Goal: Check status: Check status

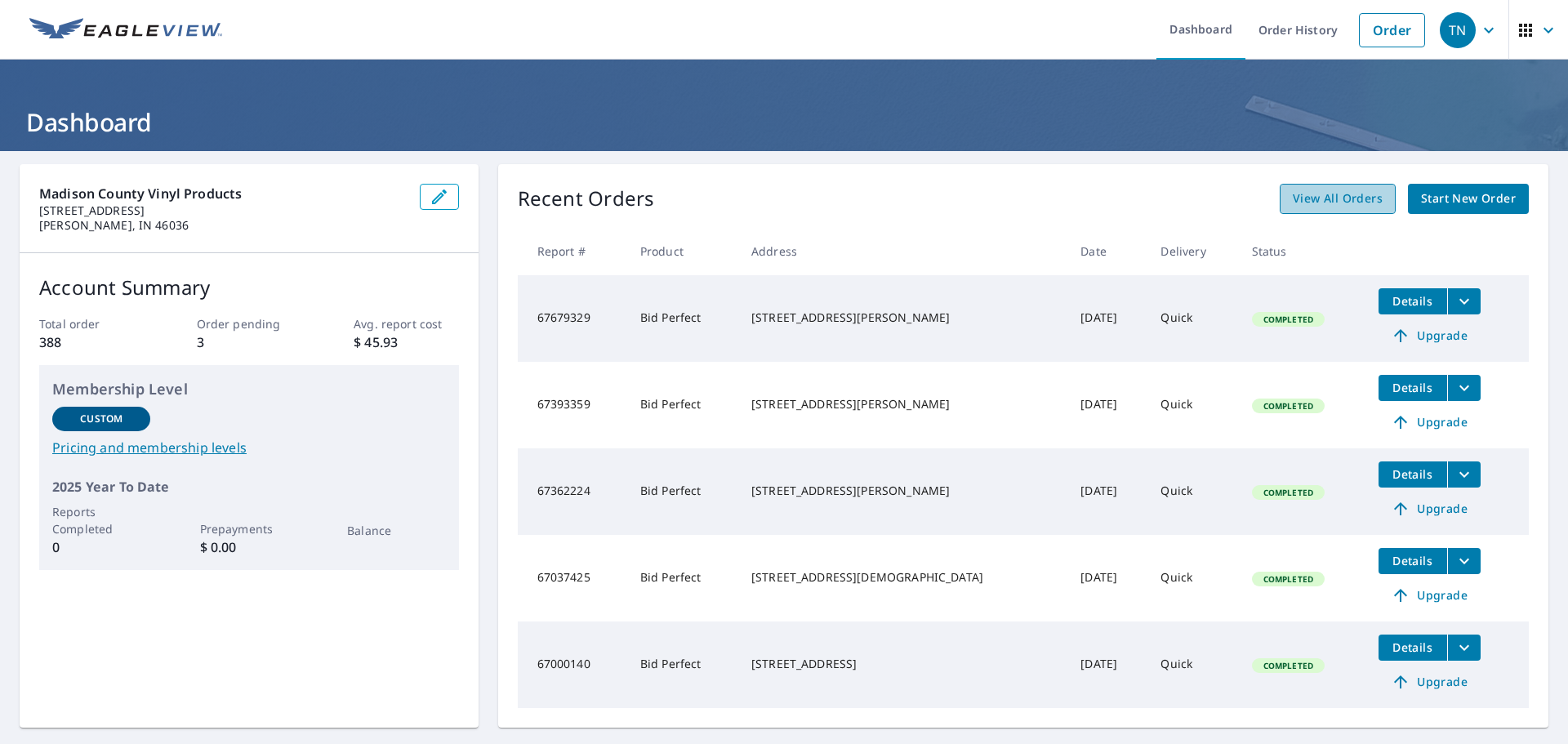
click at [1329, 211] on link "View All Orders" at bounding box center [1337, 199] width 116 height 30
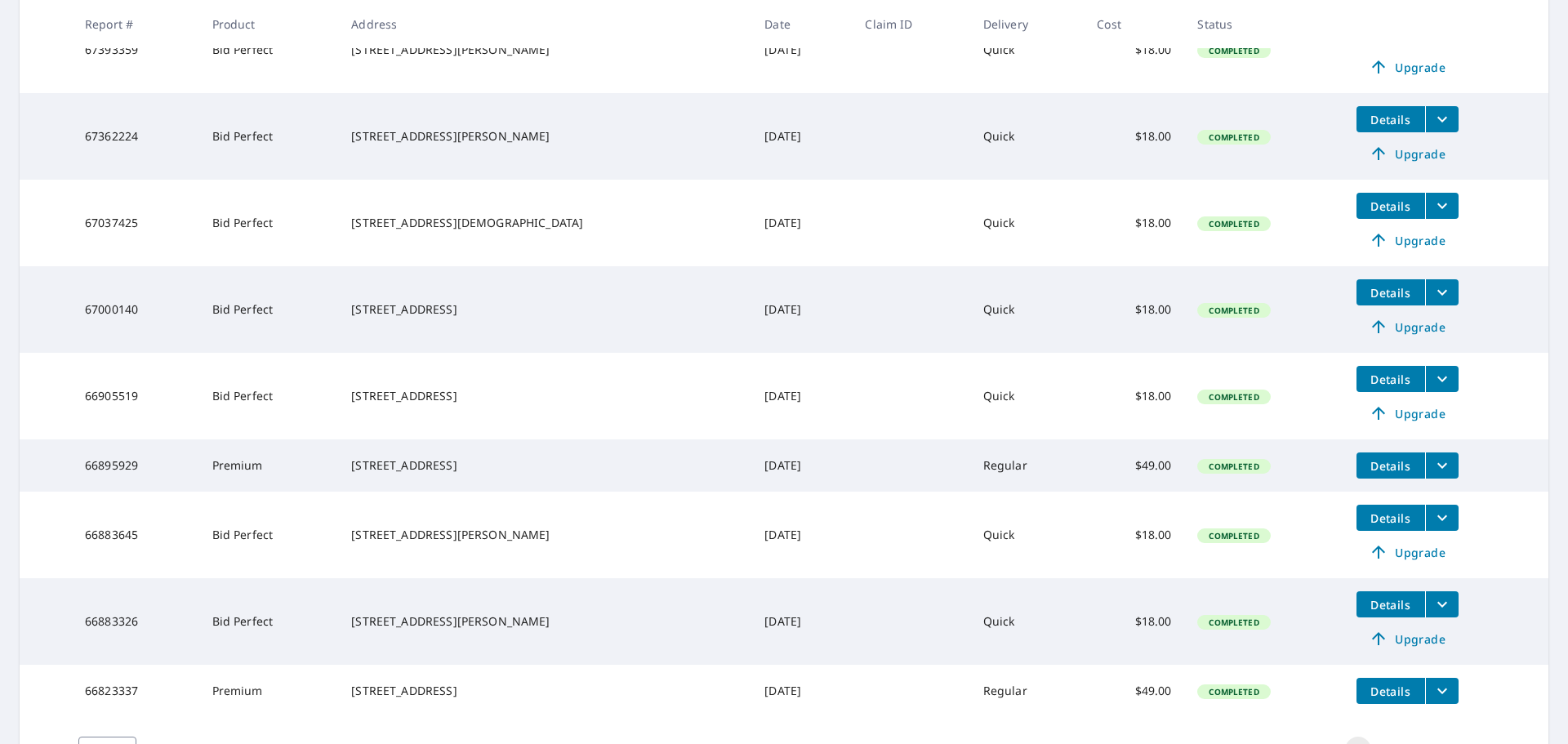
scroll to position [548, 0]
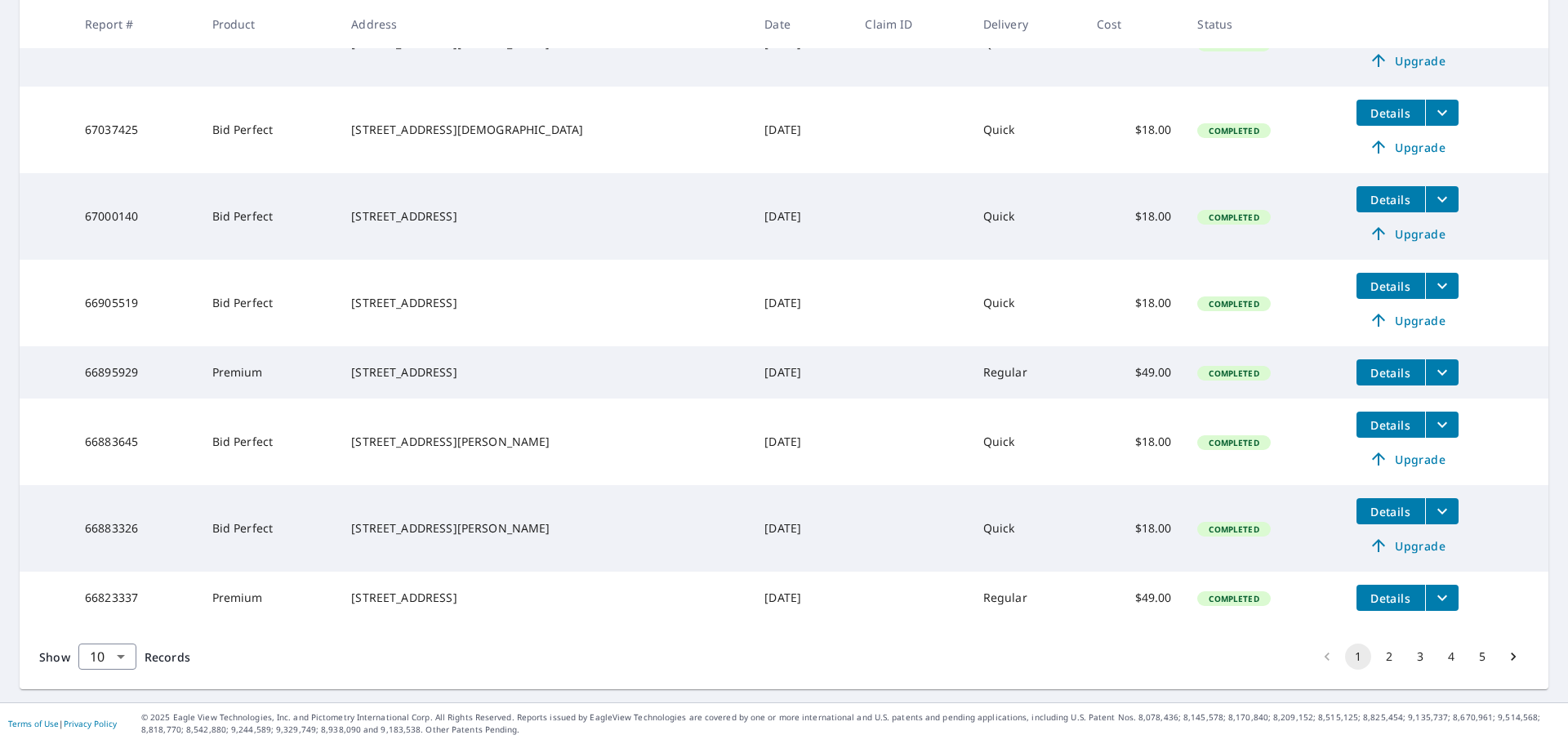
click at [1469, 656] on button "5" at bounding box center [1482, 656] width 26 height 26
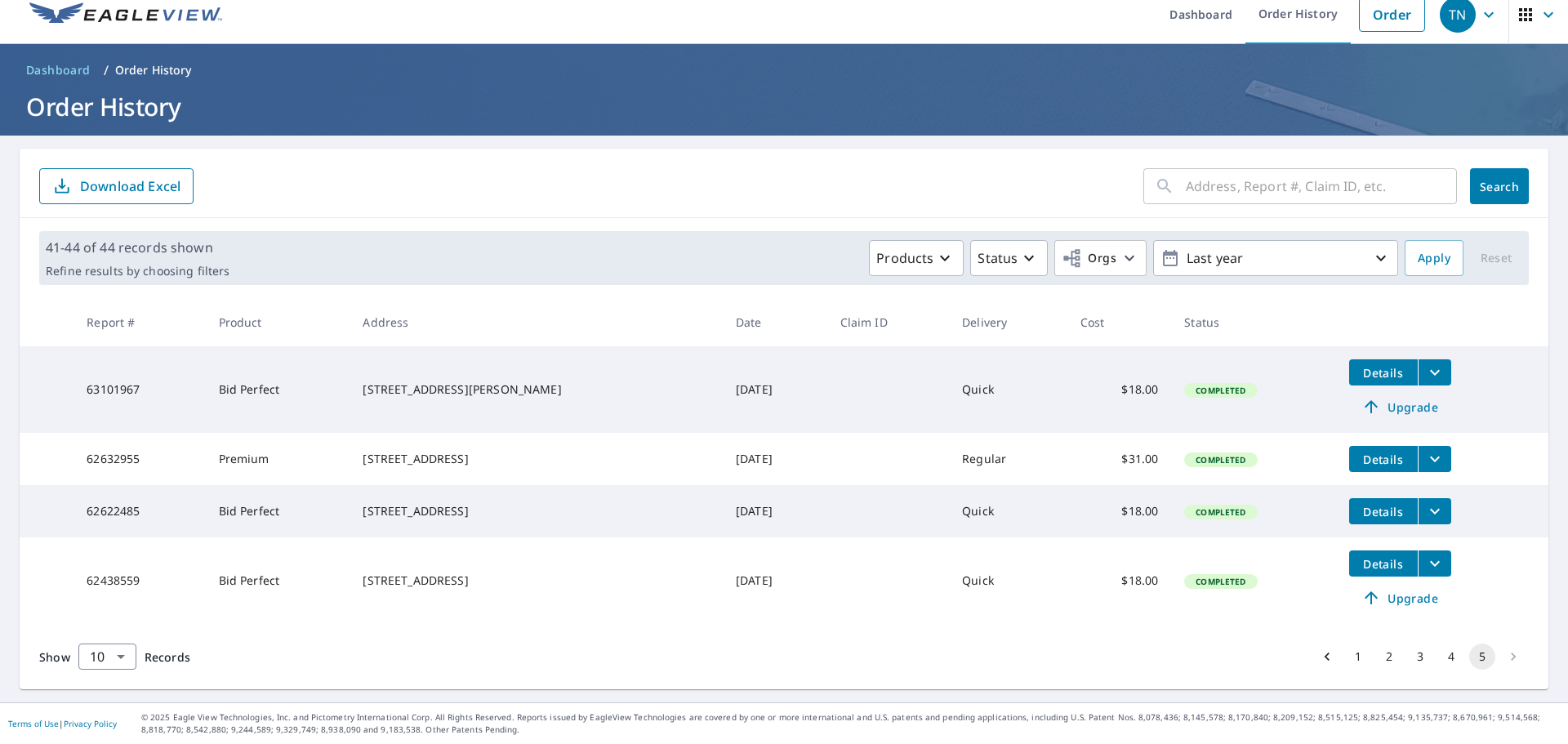
scroll to position [29, 0]
click at [1442, 647] on button "4" at bounding box center [1451, 656] width 26 height 26
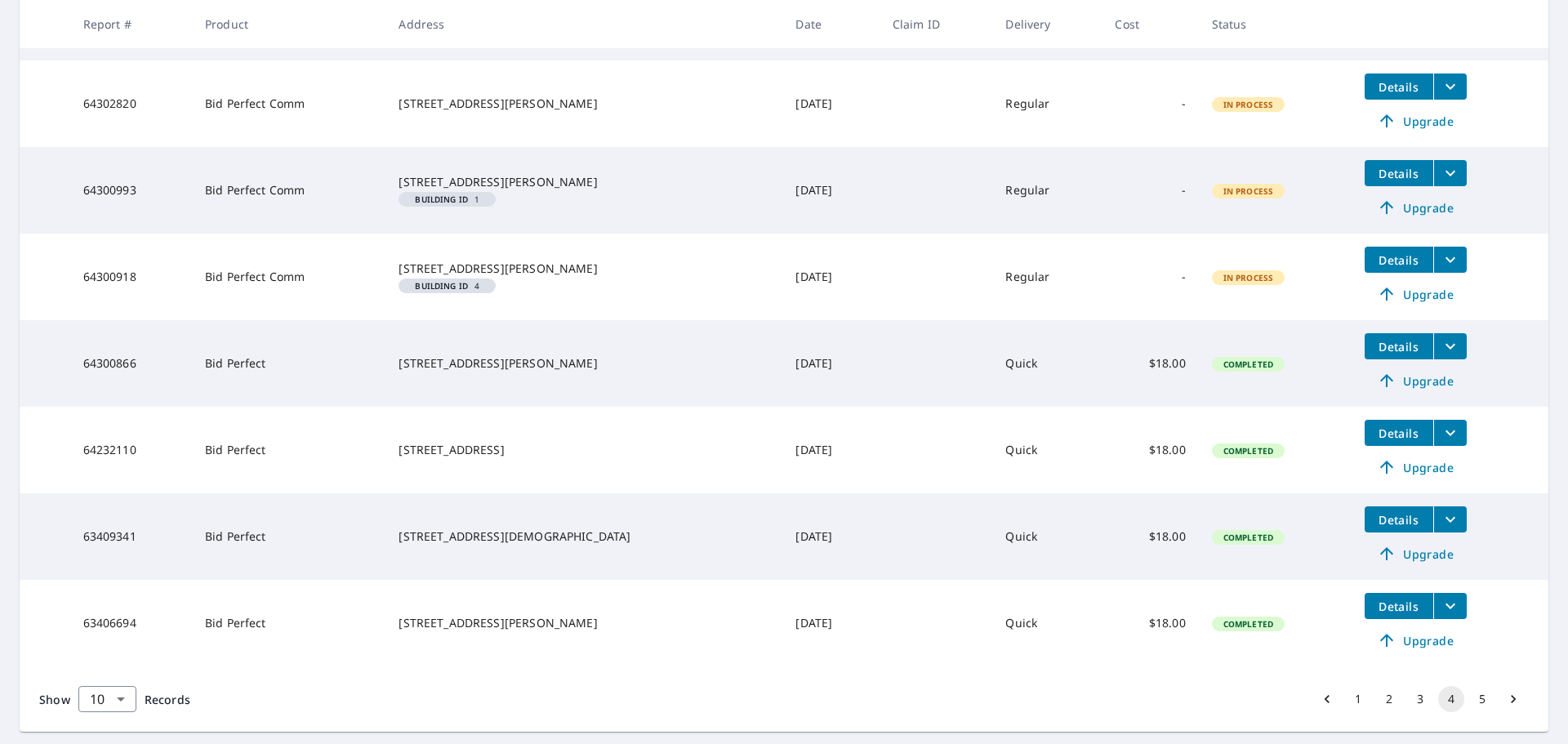
scroll to position [592, 0]
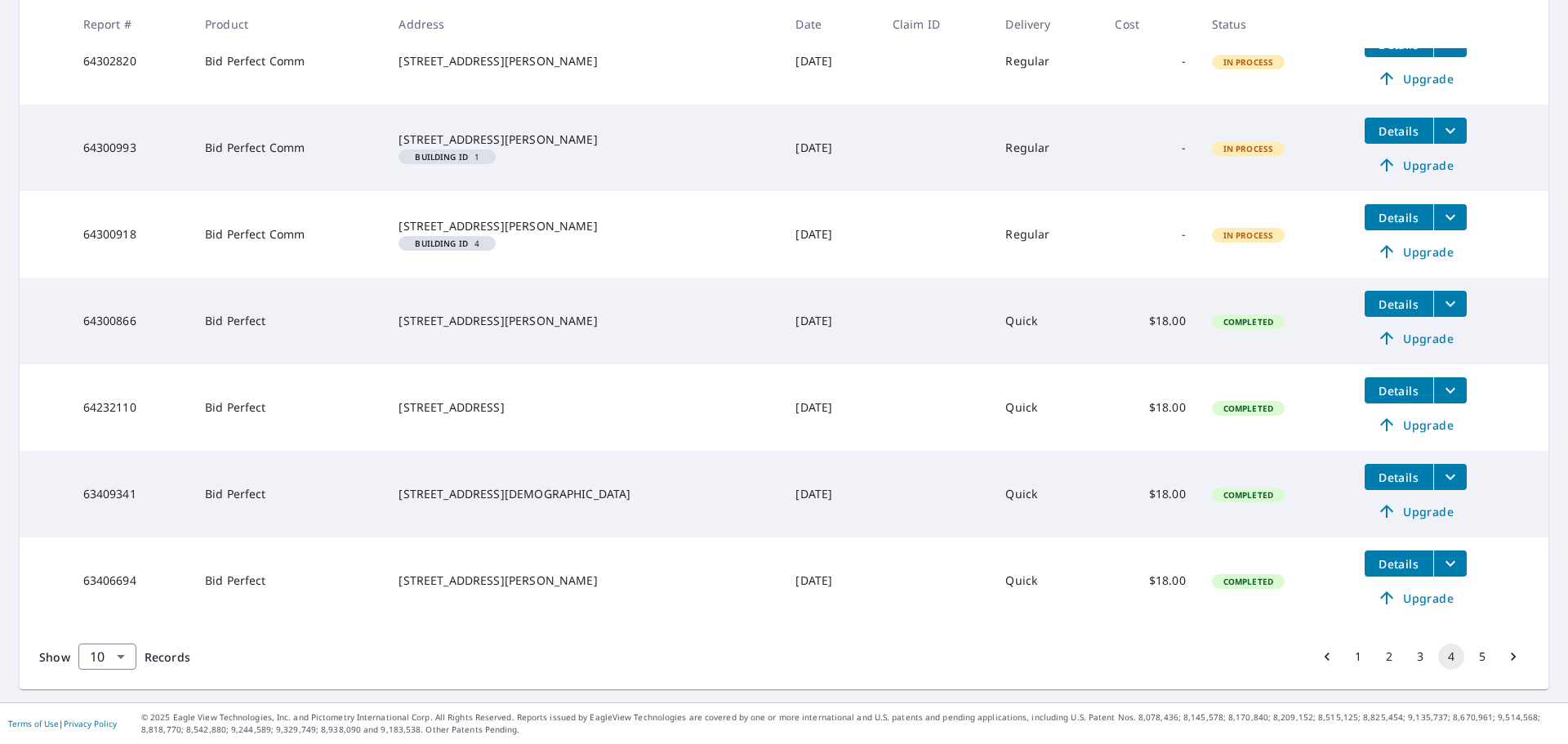
click at [1508, 655] on icon "Go to next page" at bounding box center [1513, 656] width 16 height 16
